Goal: Information Seeking & Learning: Learn about a topic

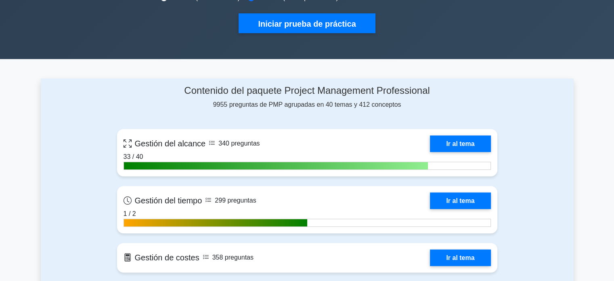
scroll to position [305, 0]
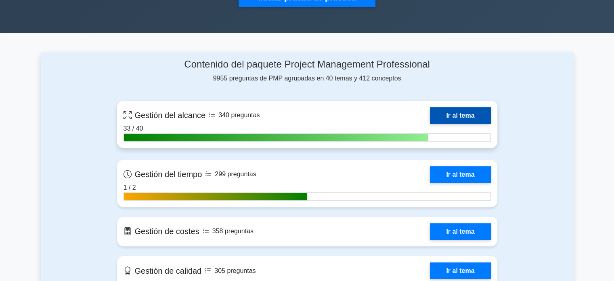
click at [461, 111] on link "Ir al tema" at bounding box center [460, 115] width 61 height 17
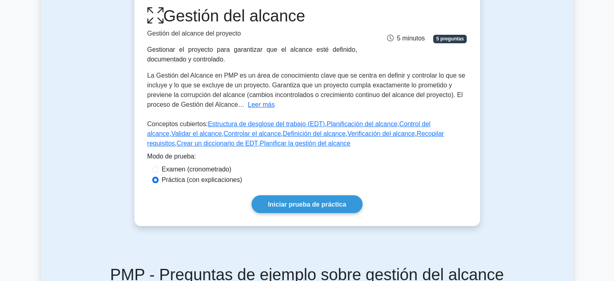
scroll to position [114, 0]
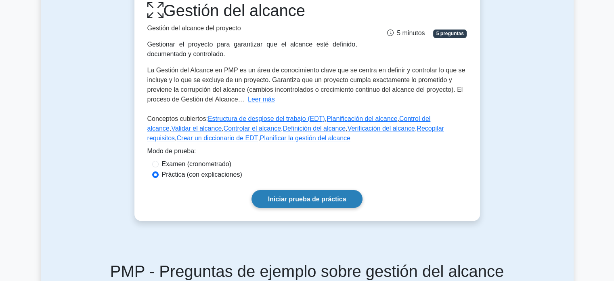
click at [299, 197] on font "Iniciar prueba de práctica" at bounding box center [307, 199] width 78 height 7
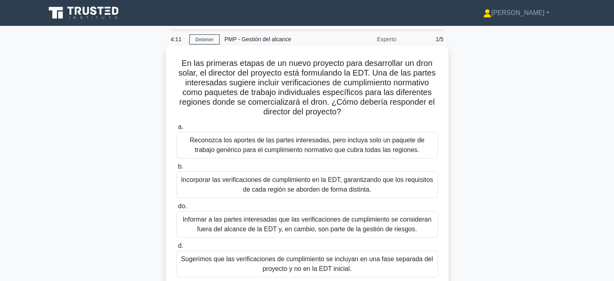
click at [235, 184] on font "Incorporar las verificaciones de cumplimiento en la EDT, garantizando que los r…" at bounding box center [307, 184] width 252 height 17
click at [177, 169] on input "b. Incorporar las verificaciones de cumplimiento en la EDT, garantizando que lo…" at bounding box center [177, 166] width 0 height 5
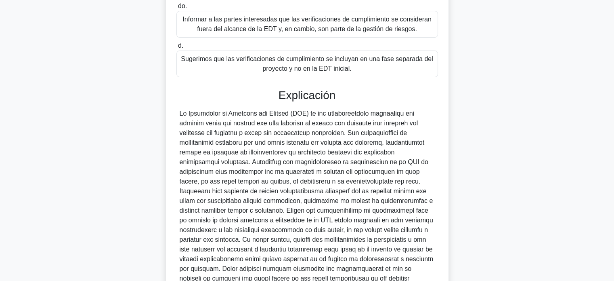
scroll to position [276, 0]
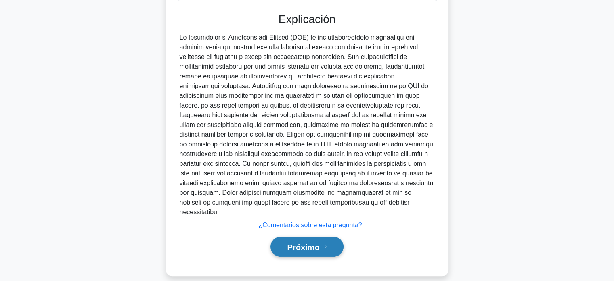
click at [299, 242] on font "Próximo" at bounding box center [303, 246] width 32 height 9
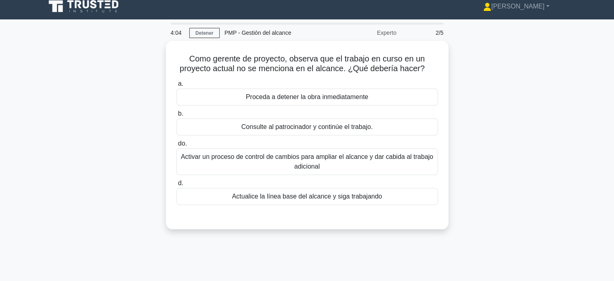
scroll to position [0, 0]
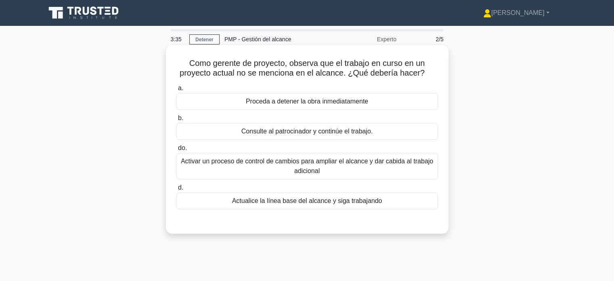
click at [372, 164] on font "Activar un proceso de control de cambios para ampliar el alcance y dar cabida a…" at bounding box center [307, 166] width 252 height 17
click at [177, 151] on input "do. Activar un proceso de control de cambios para ampliar el alcance y dar cabi…" at bounding box center [177, 147] width 0 height 5
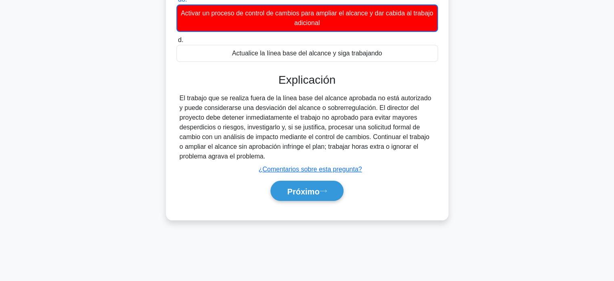
scroll to position [156, 0]
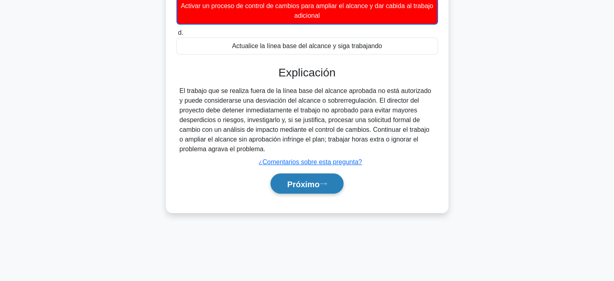
click at [314, 185] on font "Próximo" at bounding box center [303, 183] width 32 height 9
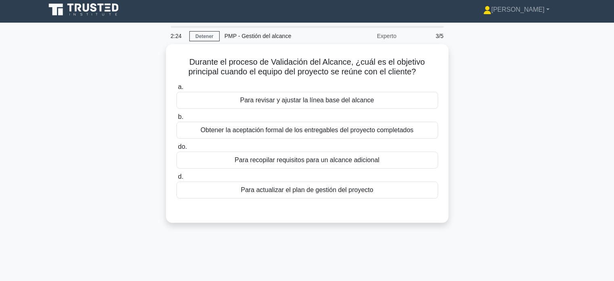
scroll to position [0, 0]
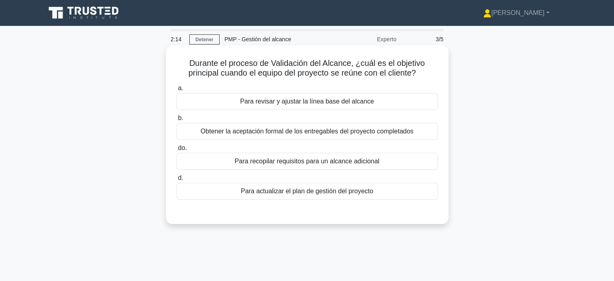
click at [385, 131] on font "Obtener la aceptación formal de los entregables del proyecto completados" at bounding box center [307, 131] width 213 height 7
click at [177, 121] on input "b. Obtener la aceptación formal de los entregables del proyecto completados" at bounding box center [177, 118] width 0 height 5
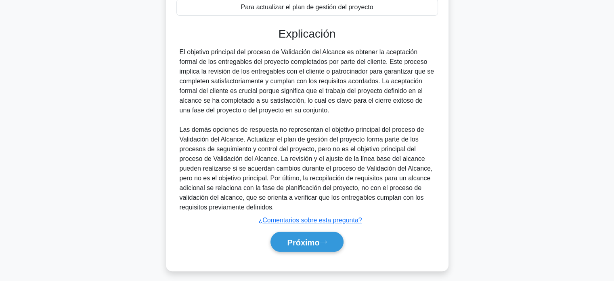
scroll to position [189, 0]
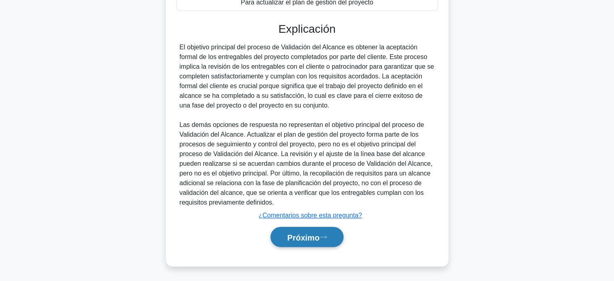
click at [293, 243] on button "Próximo" at bounding box center [307, 237] width 73 height 21
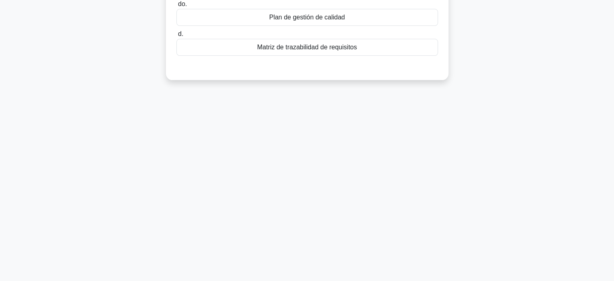
scroll to position [0, 0]
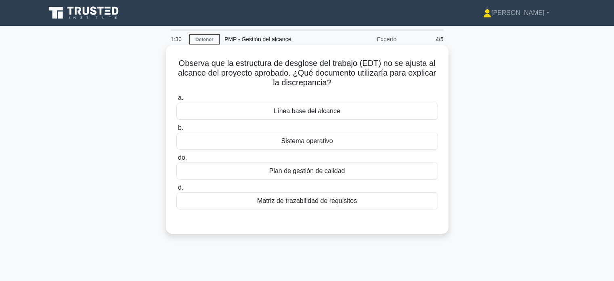
click at [374, 115] on div "Línea base del alcance" at bounding box center [308, 111] width 262 height 17
click at [177, 101] on input "a. Línea base del alcance" at bounding box center [177, 97] width 0 height 5
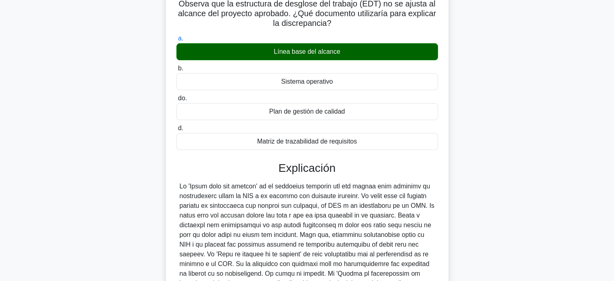
scroll to position [63, 0]
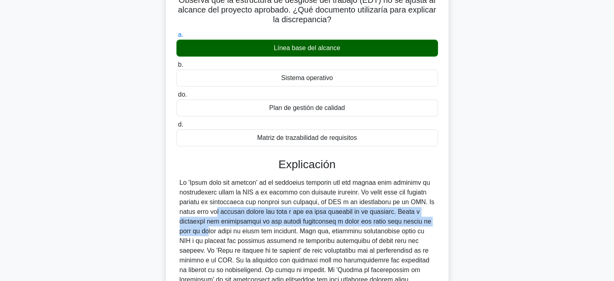
drag, startPoint x: 407, startPoint y: 199, endPoint x: 372, endPoint y: 217, distance: 39.0
click at [372, 217] on font at bounding box center [307, 250] width 255 height 143
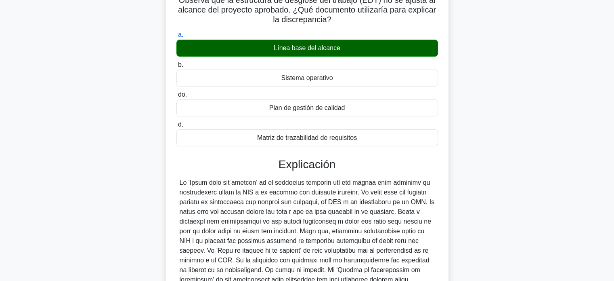
click at [373, 196] on div at bounding box center [307, 250] width 255 height 145
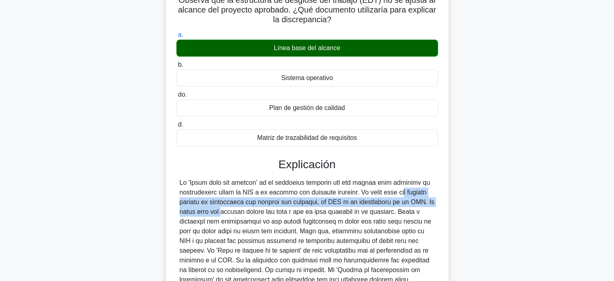
drag, startPoint x: 354, startPoint y: 190, endPoint x: 410, endPoint y: 205, distance: 57.6
click at [410, 205] on font at bounding box center [307, 250] width 255 height 143
copy font "La línea base del alcance incluye la declaración del alcance del proyecto, la E…"
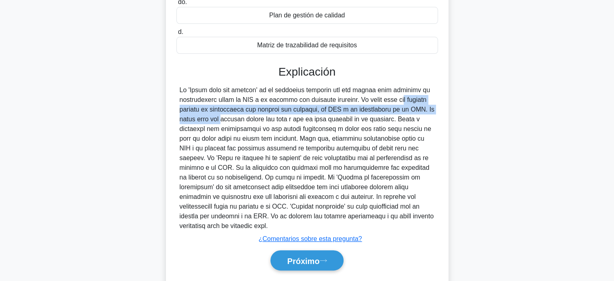
scroll to position [169, 0]
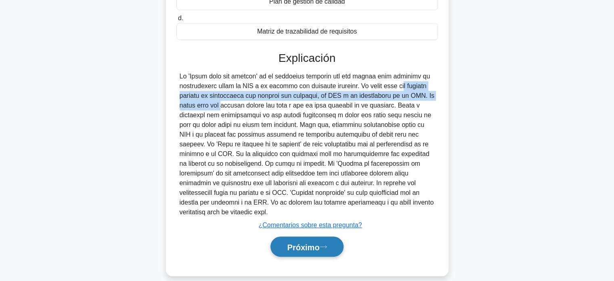
click at [305, 243] on button "Próximo" at bounding box center [307, 246] width 73 height 21
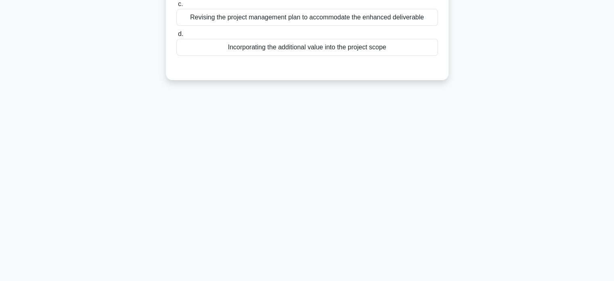
scroll to position [0, 0]
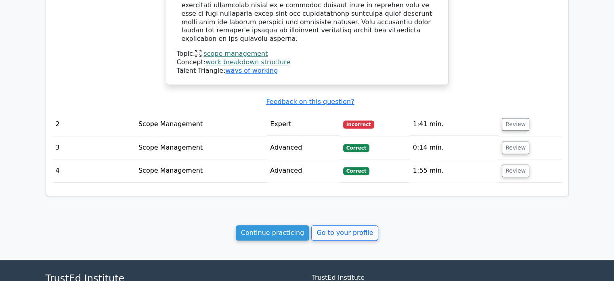
scroll to position [800, 0]
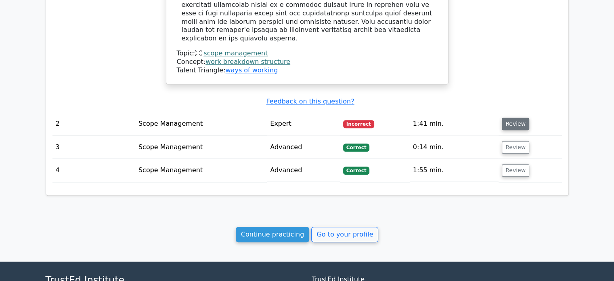
click at [509, 118] on button "Review" at bounding box center [515, 124] width 27 height 13
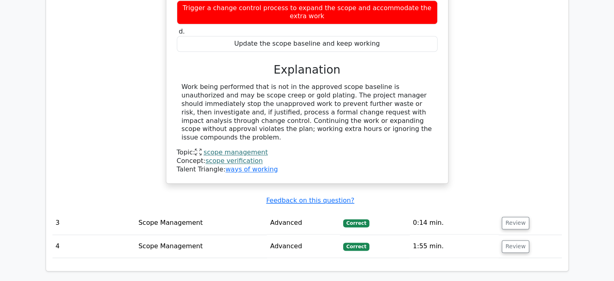
scroll to position [1148, 0]
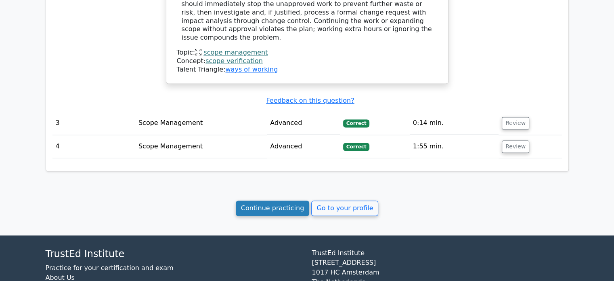
click at [264, 200] on link "Continue practicing" at bounding box center [273, 207] width 74 height 15
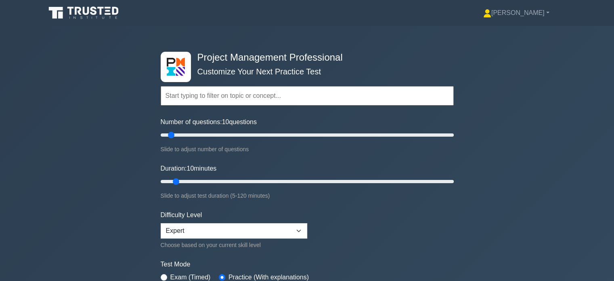
click at [469, 203] on div "Project Management Professional Customize Your Next Practice Test Topics Scope …" at bounding box center [307, 181] width 614 height 311
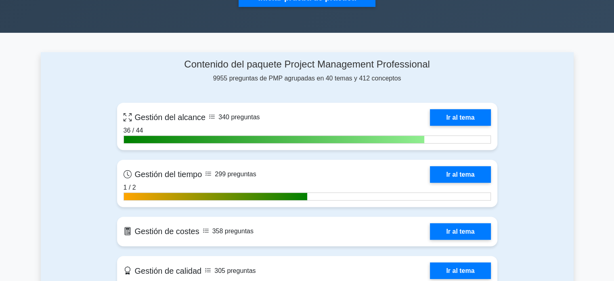
scroll to position [326, 0]
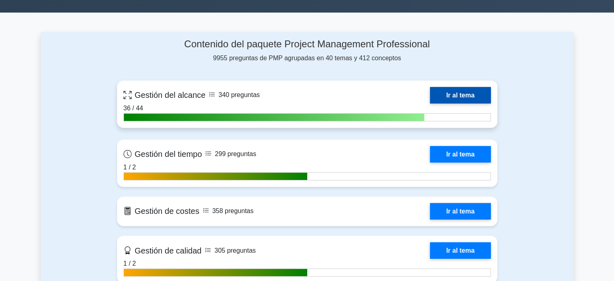
click at [469, 93] on link "Ir al tema" at bounding box center [460, 95] width 61 height 17
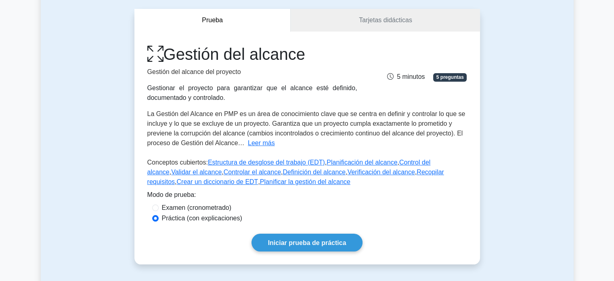
scroll to position [70, 0]
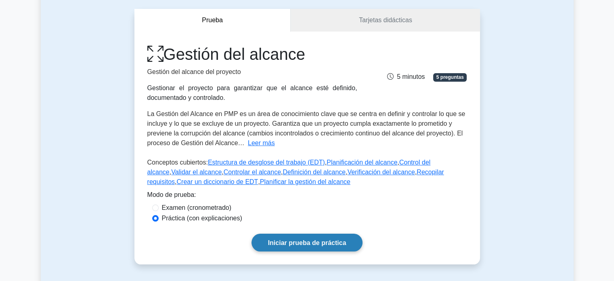
click at [322, 240] on font "Iniciar prueba de práctica" at bounding box center [307, 242] width 78 height 7
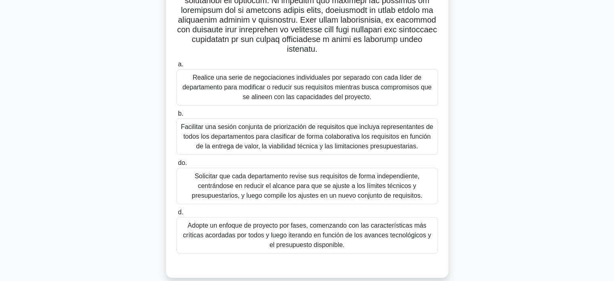
scroll to position [183, 0]
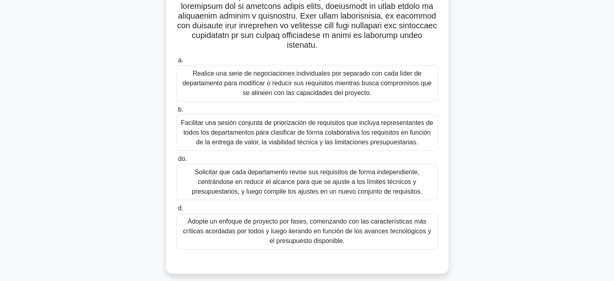
click at [377, 229] on font "Adopte un enfoque de proyecto por fases, comenzando con las características más…" at bounding box center [307, 231] width 248 height 26
click at [177, 211] on input "d. Adopte un enfoque de proyecto por fases, comenzando con las características …" at bounding box center [177, 208] width 0 height 5
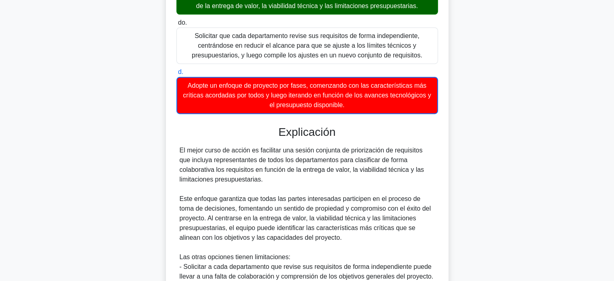
scroll to position [330, 0]
